Goal: Information Seeking & Learning: Check status

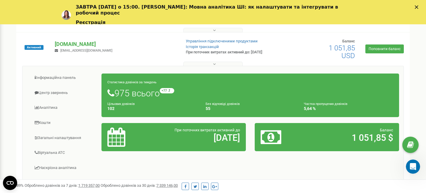
scroll to position [106, 0]
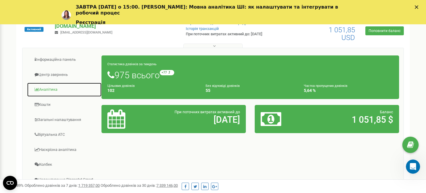
click at [54, 88] on link "Аналiтика" at bounding box center [64, 89] width 75 height 14
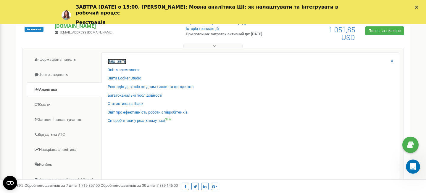
click at [115, 62] on link "Ваші звіти" at bounding box center [117, 62] width 19 height 6
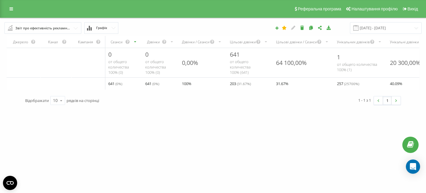
scroll to position [0, 31]
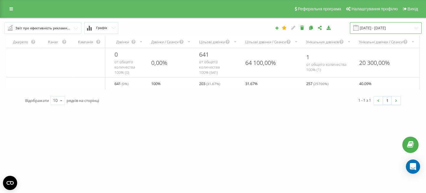
click at [385, 27] on input "19.07.2025 - 19.08.2025" at bounding box center [386, 28] width 72 height 12
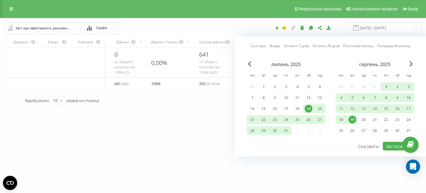
click at [386, 84] on div "1" at bounding box center [386, 87] width 8 height 8
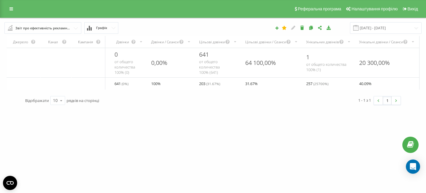
click at [216, 93] on div "1 - 1 з 1 1" at bounding box center [309, 100] width 192 height 17
click at [48, 29] on div "Звіт про ефективність рекламних кампаній" at bounding box center [43, 28] width 56 height 7
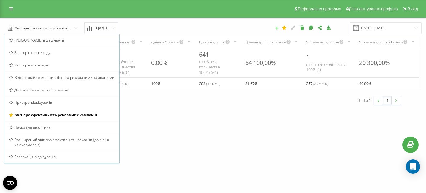
click at [103, 31] on button "Графік" at bounding box center [101, 28] width 34 height 12
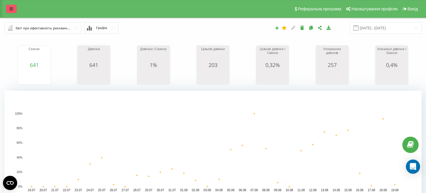
click at [13, 7] on link at bounding box center [11, 9] width 11 height 8
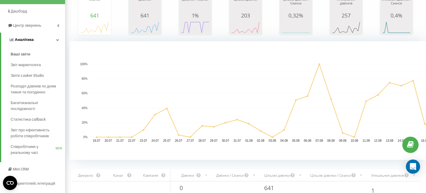
scroll to position [51, 0]
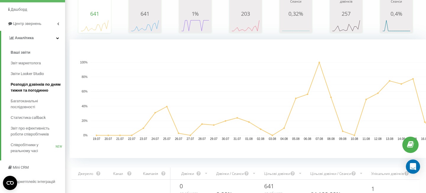
click at [36, 88] on span "Розподіл дзвінків по дням тижня та погодинно" at bounding box center [36, 87] width 51 height 12
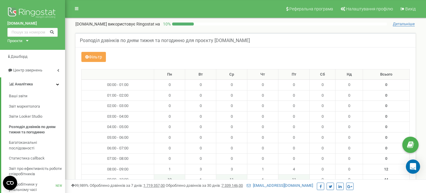
click at [92, 55] on button "Фільтр" at bounding box center [93, 57] width 25 height 10
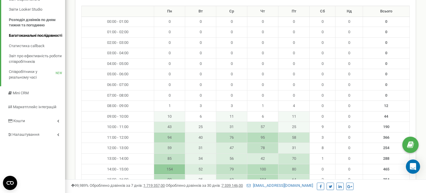
scroll to position [113, 0]
